Goal: Use online tool/utility: Utilize a website feature to perform a specific function

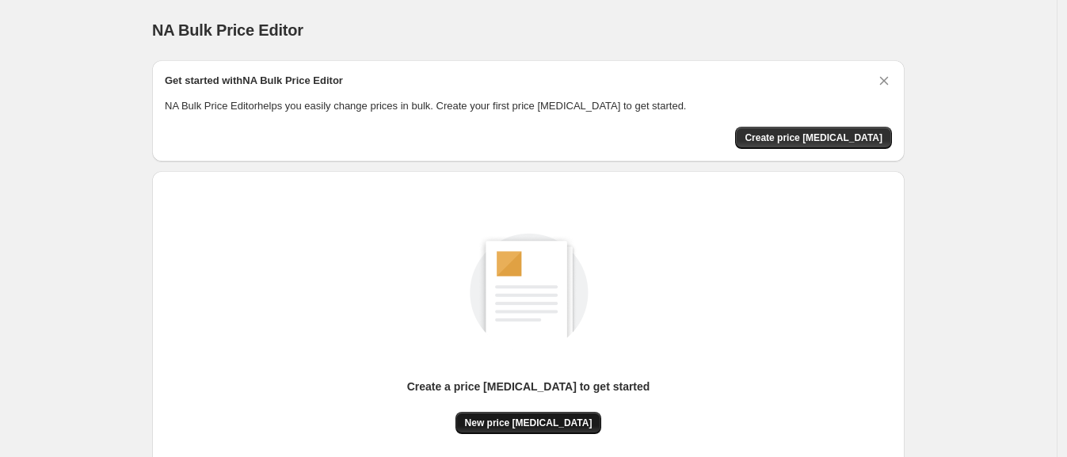
click at [526, 420] on span "New price [MEDICAL_DATA]" at bounding box center [529, 423] width 128 height 13
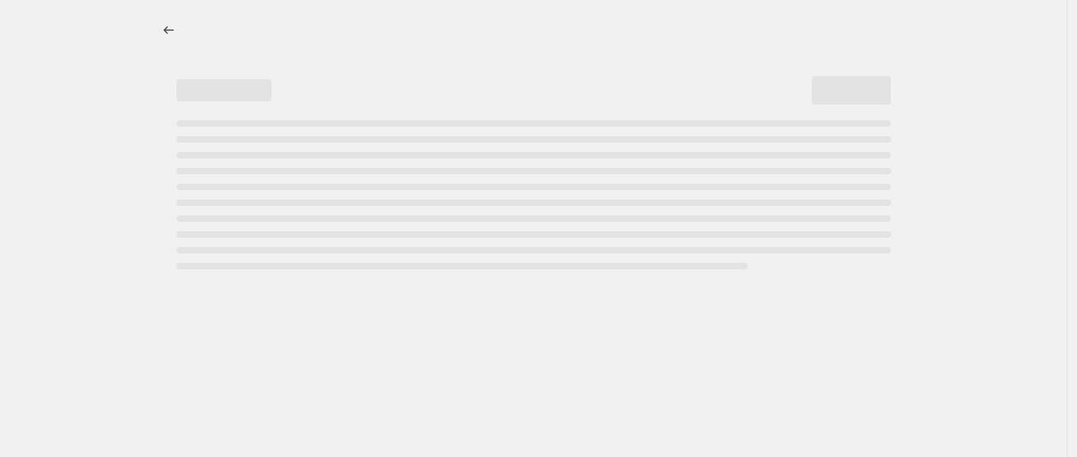
select select "percentage"
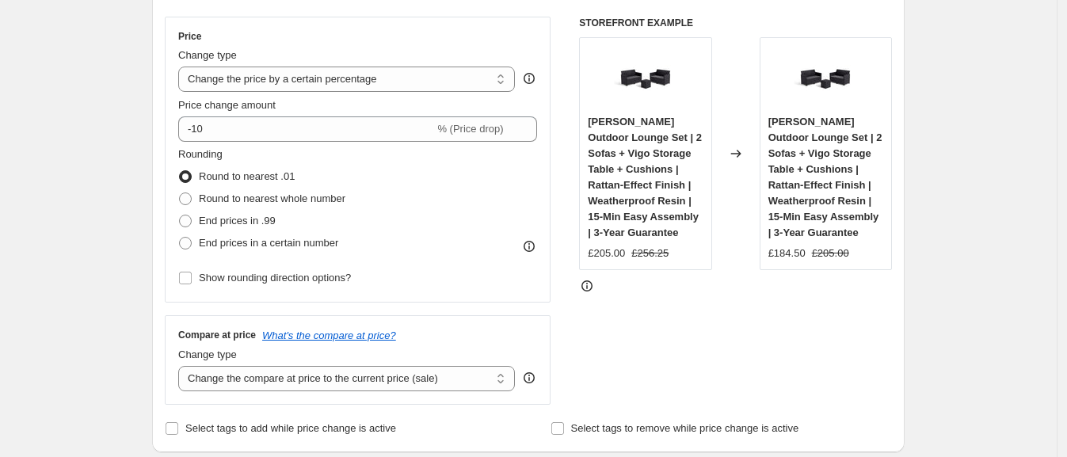
scroll to position [297, 0]
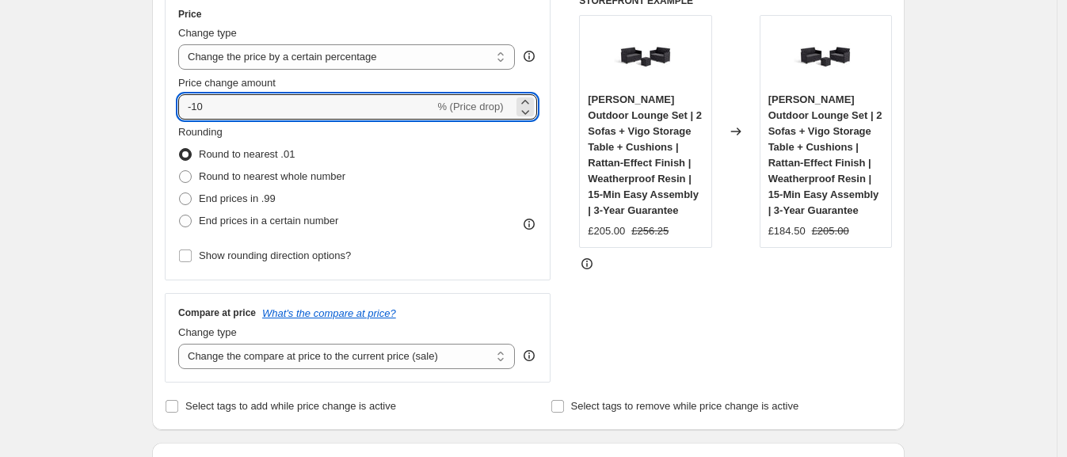
drag, startPoint x: 227, startPoint y: 112, endPoint x: 138, endPoint y: 102, distance: 89.2
type input "20"
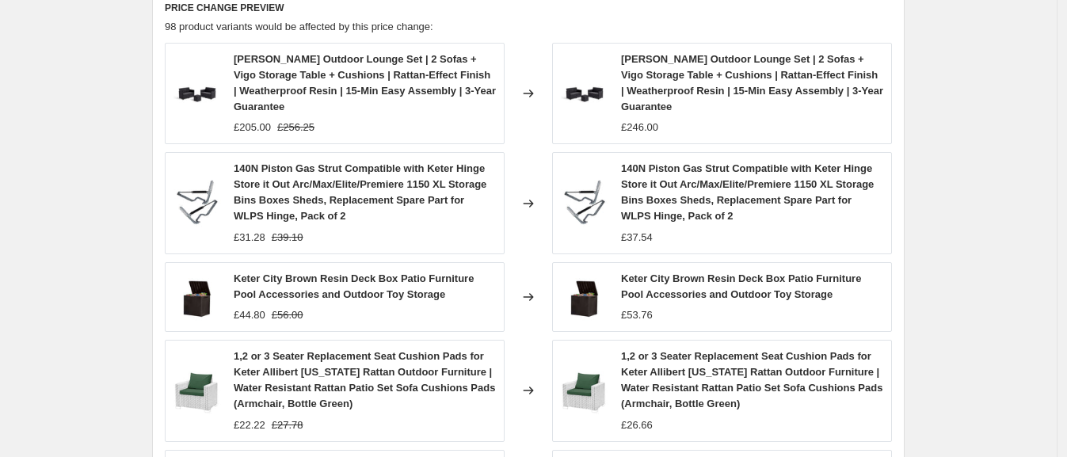
scroll to position [1277, 0]
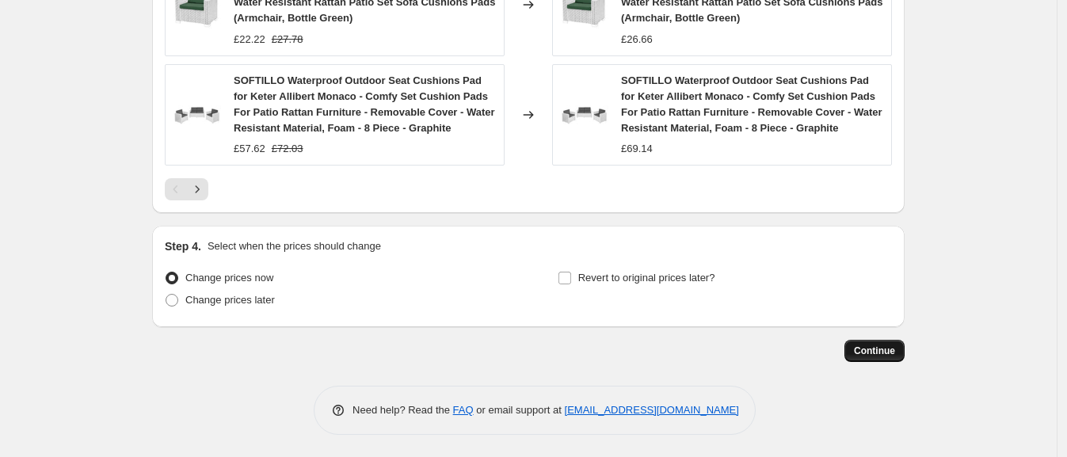
click at [891, 347] on span "Continue" at bounding box center [874, 351] width 41 height 13
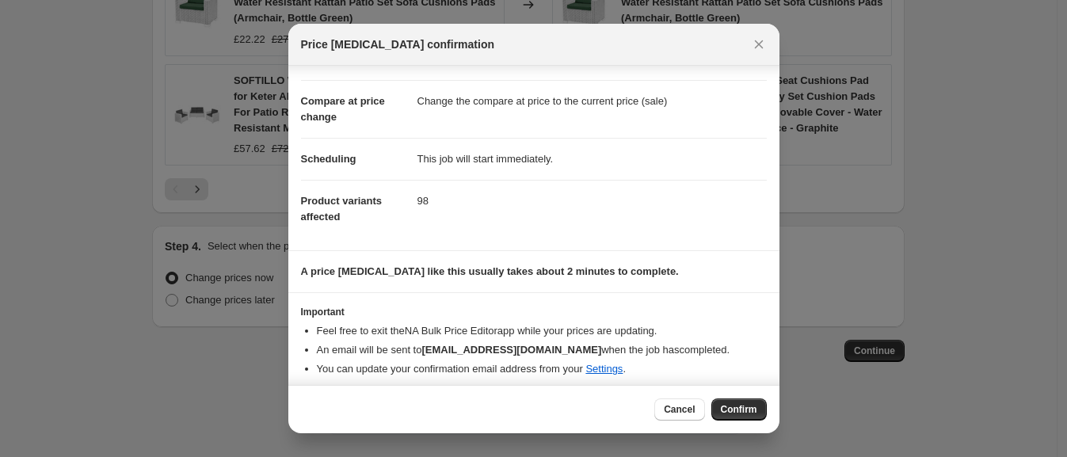
scroll to position [63, 0]
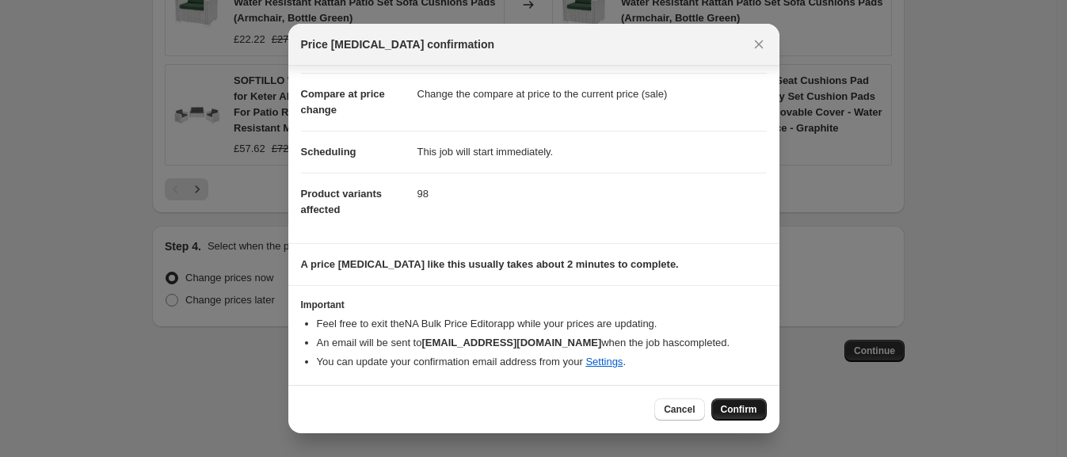
click at [729, 403] on span "Confirm" at bounding box center [739, 409] width 36 height 13
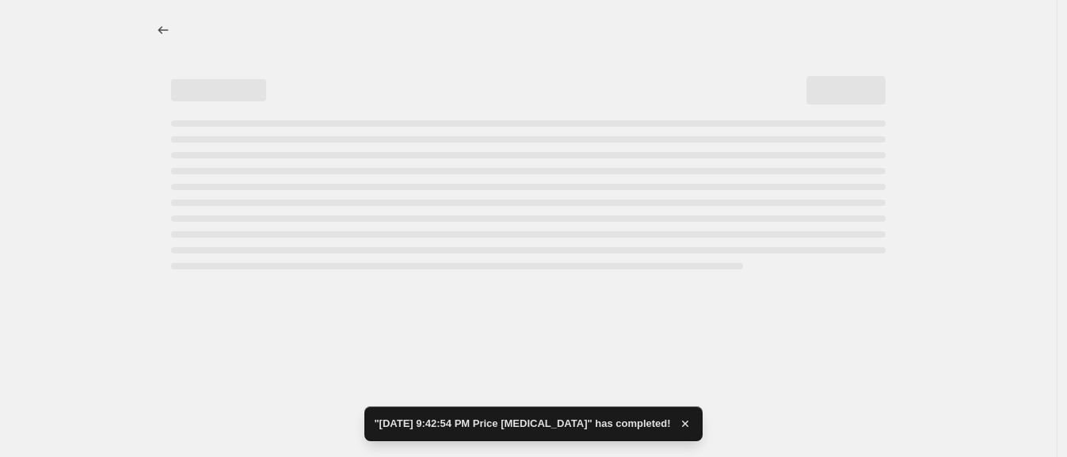
select select "percentage"
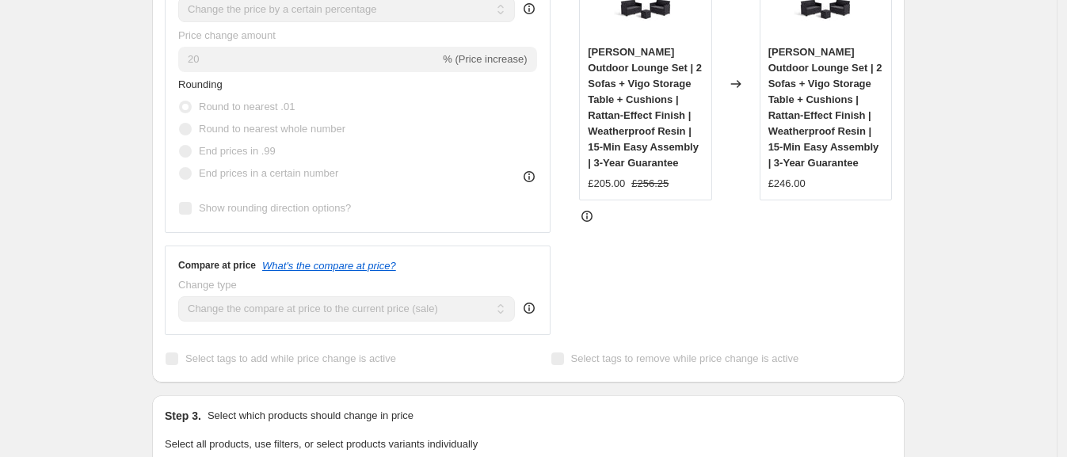
scroll to position [791, 0]
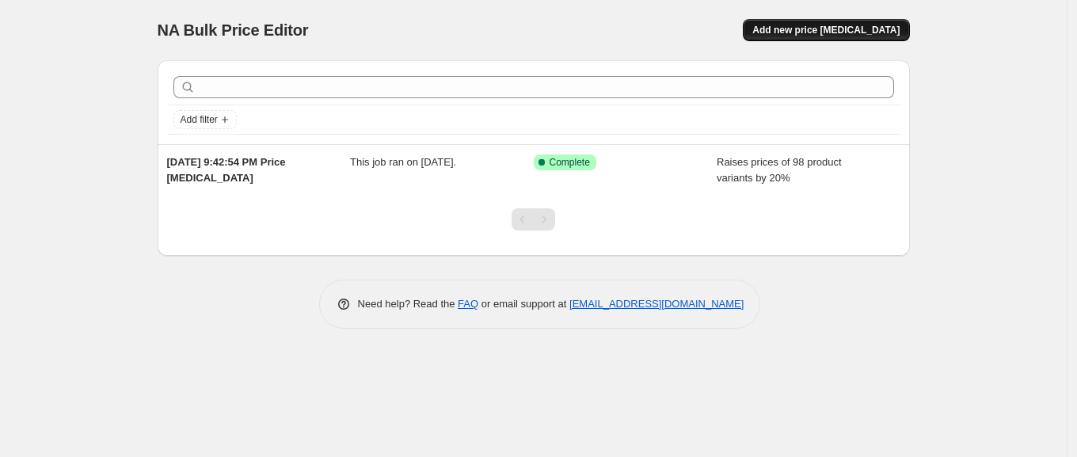
click at [827, 32] on span "Add new price [MEDICAL_DATA]" at bounding box center [826, 30] width 147 height 13
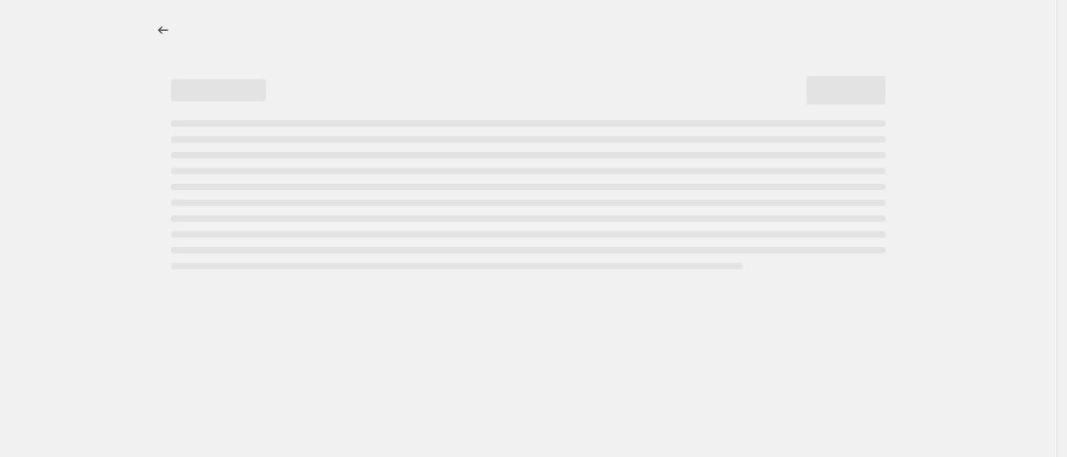
select select "percentage"
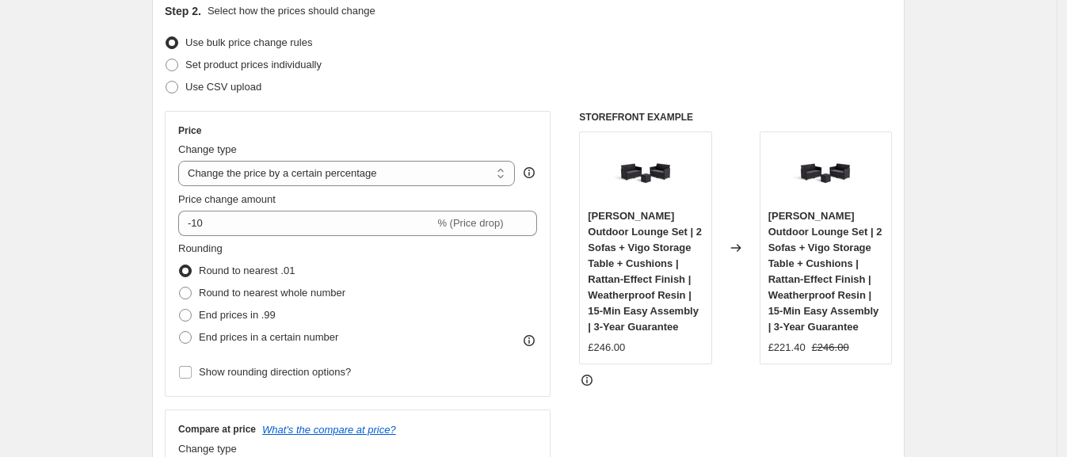
scroll to position [197, 0]
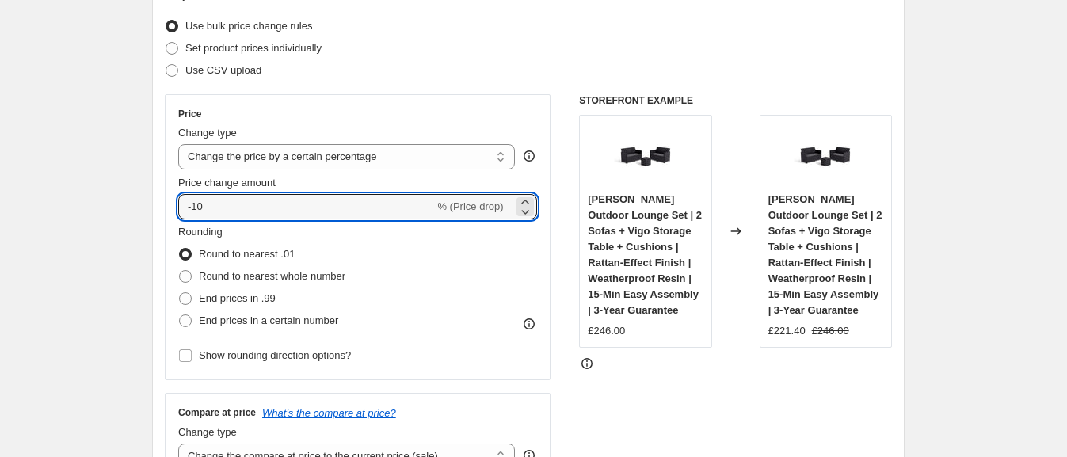
drag, startPoint x: 284, startPoint y: 204, endPoint x: 174, endPoint y: 204, distance: 109.3
click at [174, 204] on div "Price Change type Change the price to a certain amount Change the price by a ce…" at bounding box center [358, 237] width 386 height 286
type input "30"
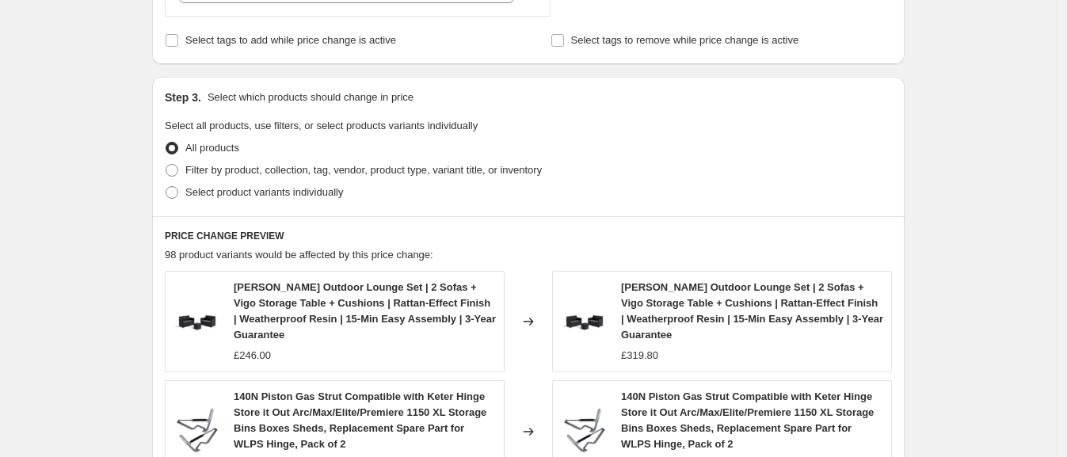
scroll to position [584, 0]
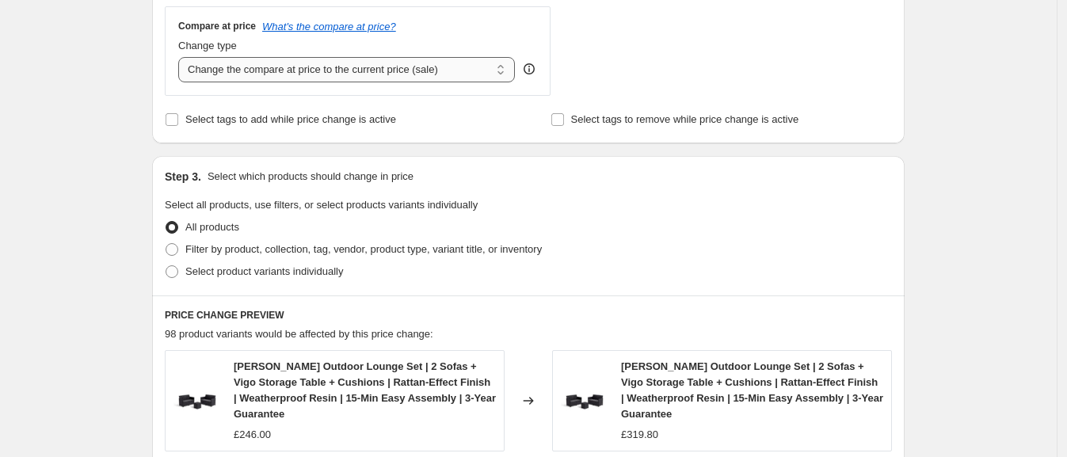
click at [479, 75] on select "Change the compare at price to the current price (sale) Change the compare at p…" at bounding box center [346, 69] width 337 height 25
select select "remove"
click at [183, 57] on select "Change the compare at price to the current price (sale) Change the compare at p…" at bounding box center [346, 69] width 337 height 25
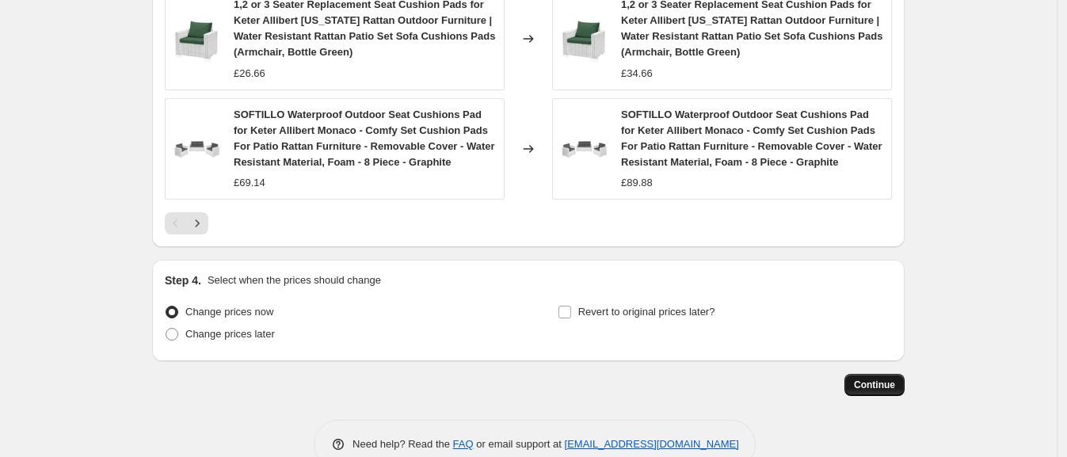
scroll to position [1277, 0]
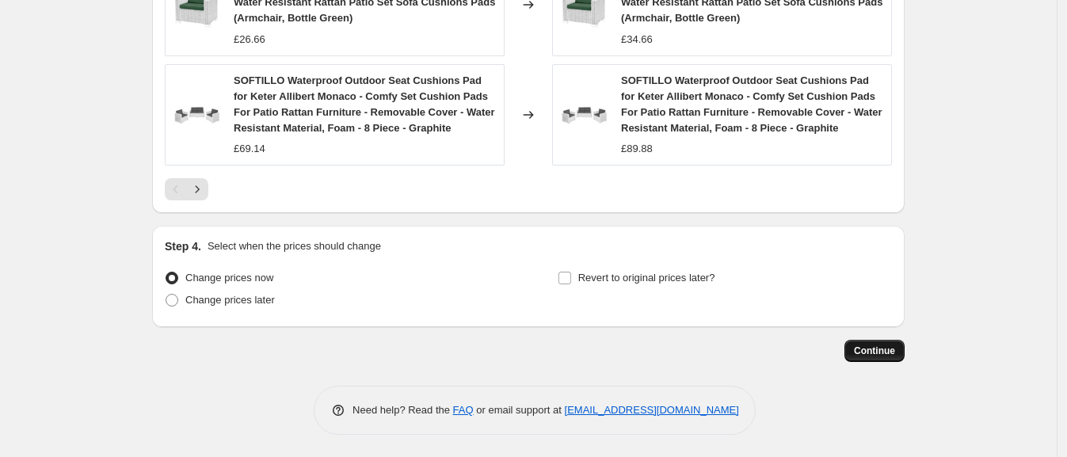
click at [864, 345] on span "Continue" at bounding box center [874, 351] width 41 height 13
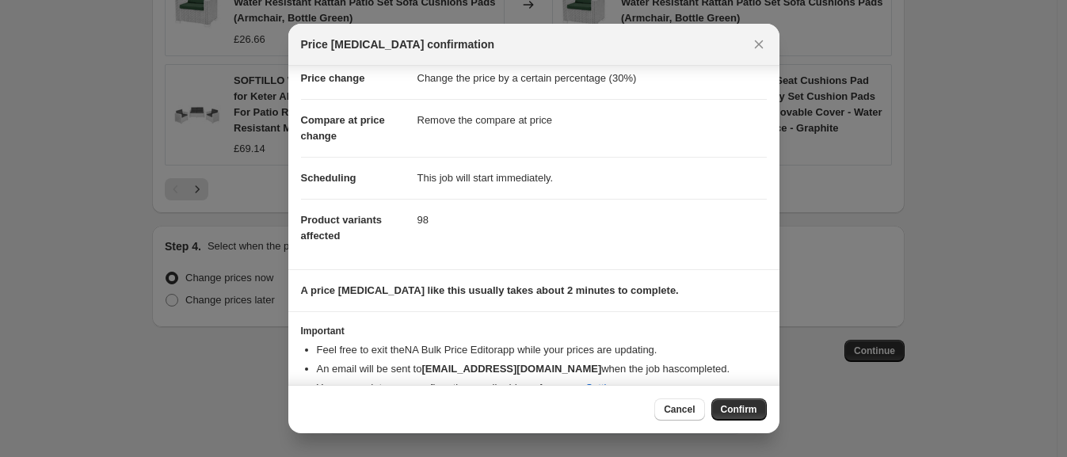
scroll to position [63, 0]
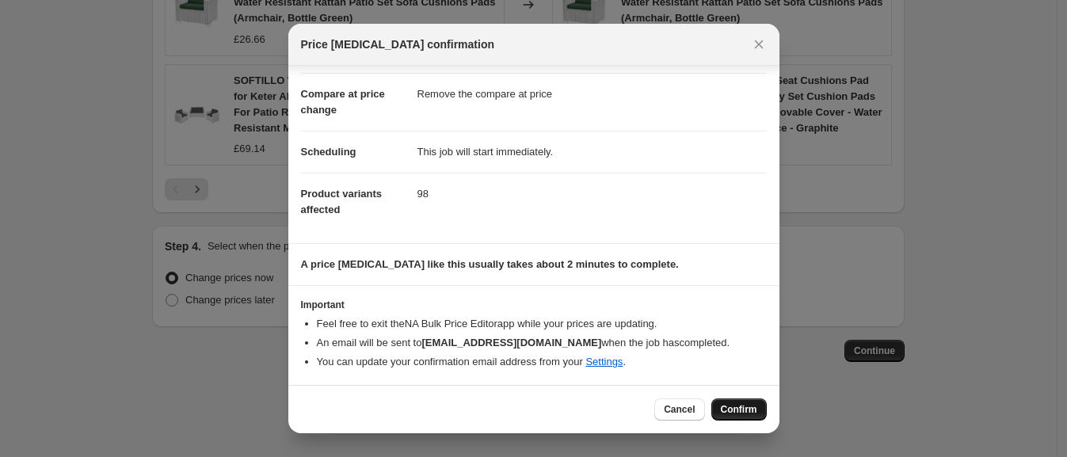
click at [760, 405] on button "Confirm" at bounding box center [738, 409] width 55 height 22
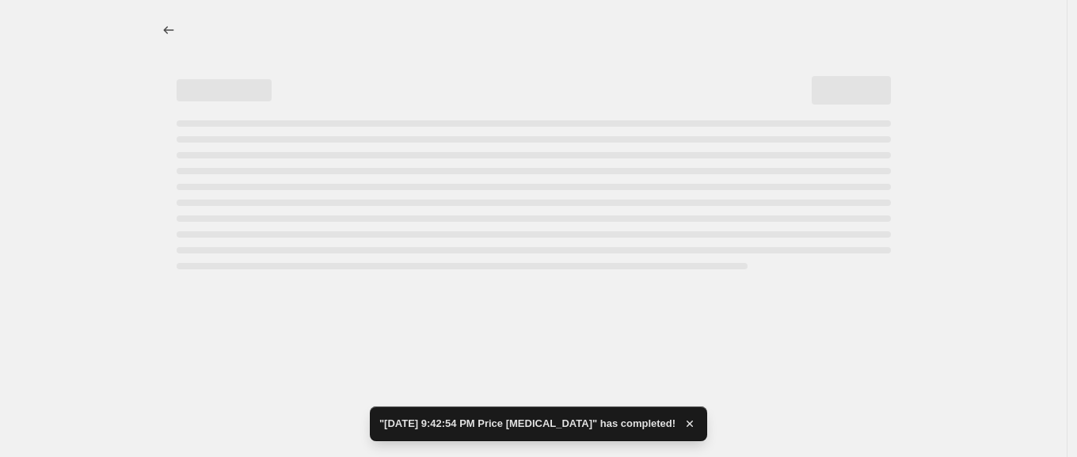
select select "percentage"
select select "remove"
